Goal: Check status

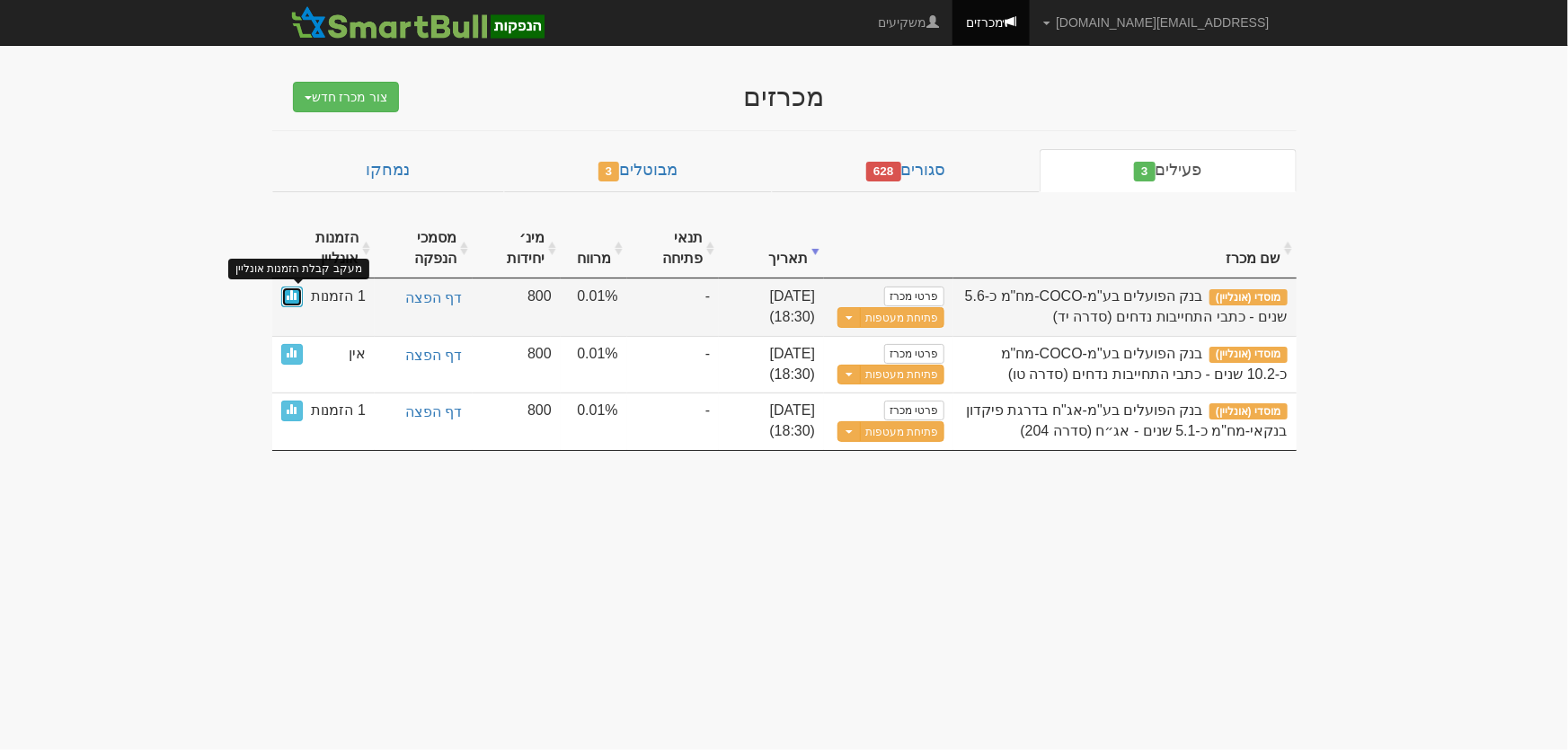
click at [287, 297] on span at bounding box center [292, 295] width 11 height 11
